Goal: Information Seeking & Learning: Learn about a topic

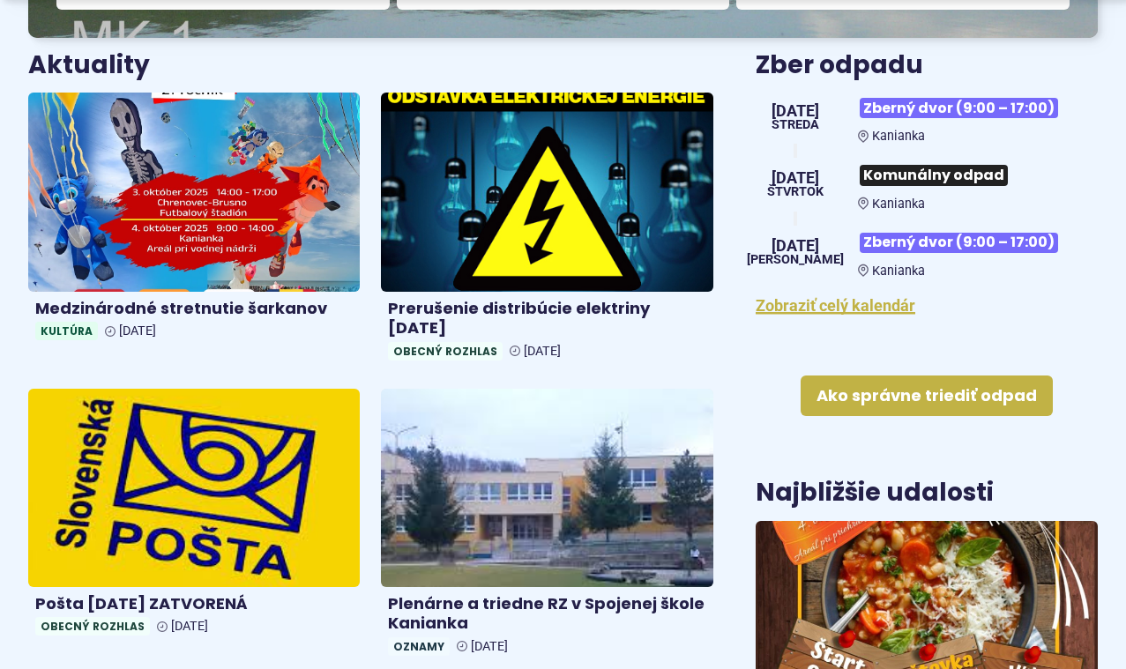
scroll to position [668, 0]
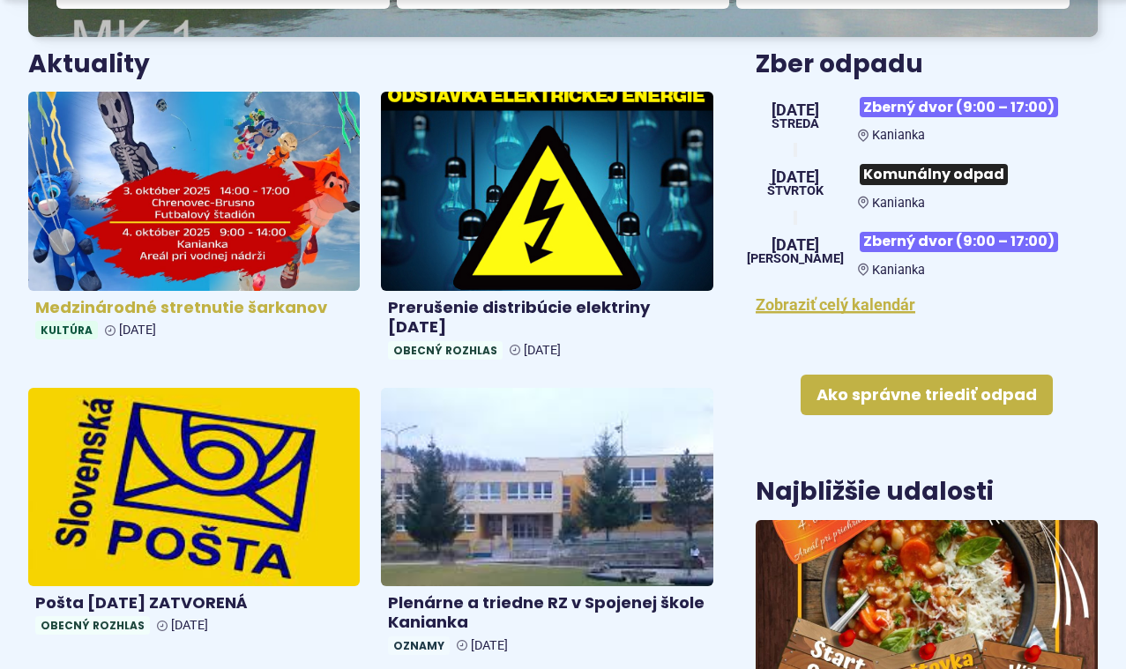
click at [266, 209] on img at bounding box center [195, 191] width 382 height 228
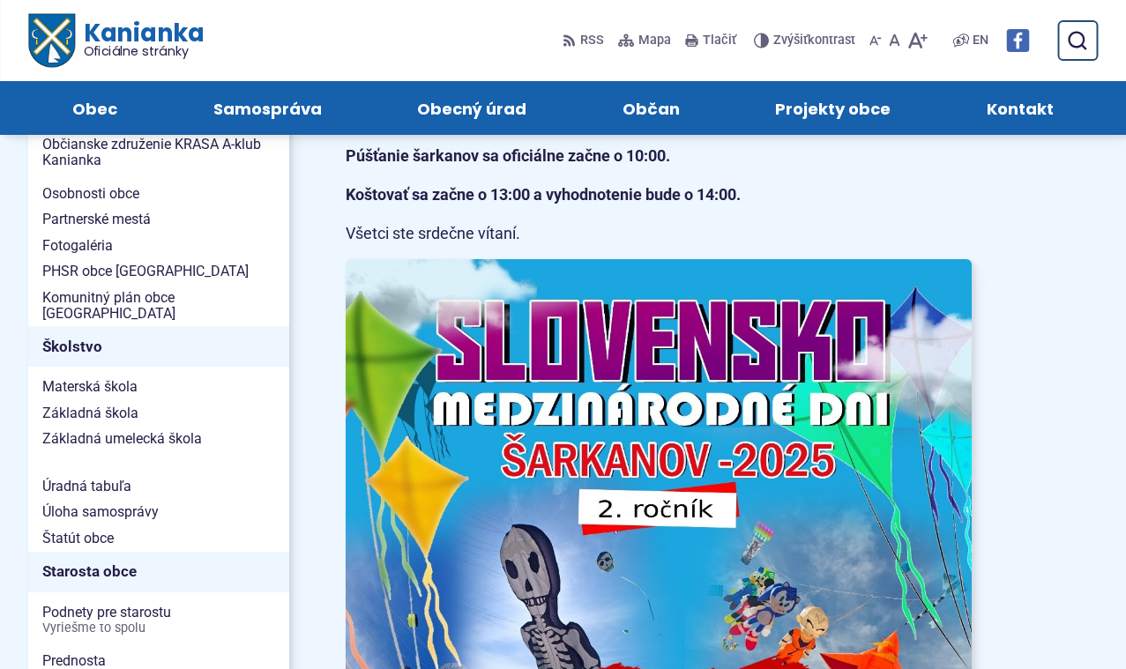
scroll to position [727, 0]
